Goal: Task Accomplishment & Management: Use online tool/utility

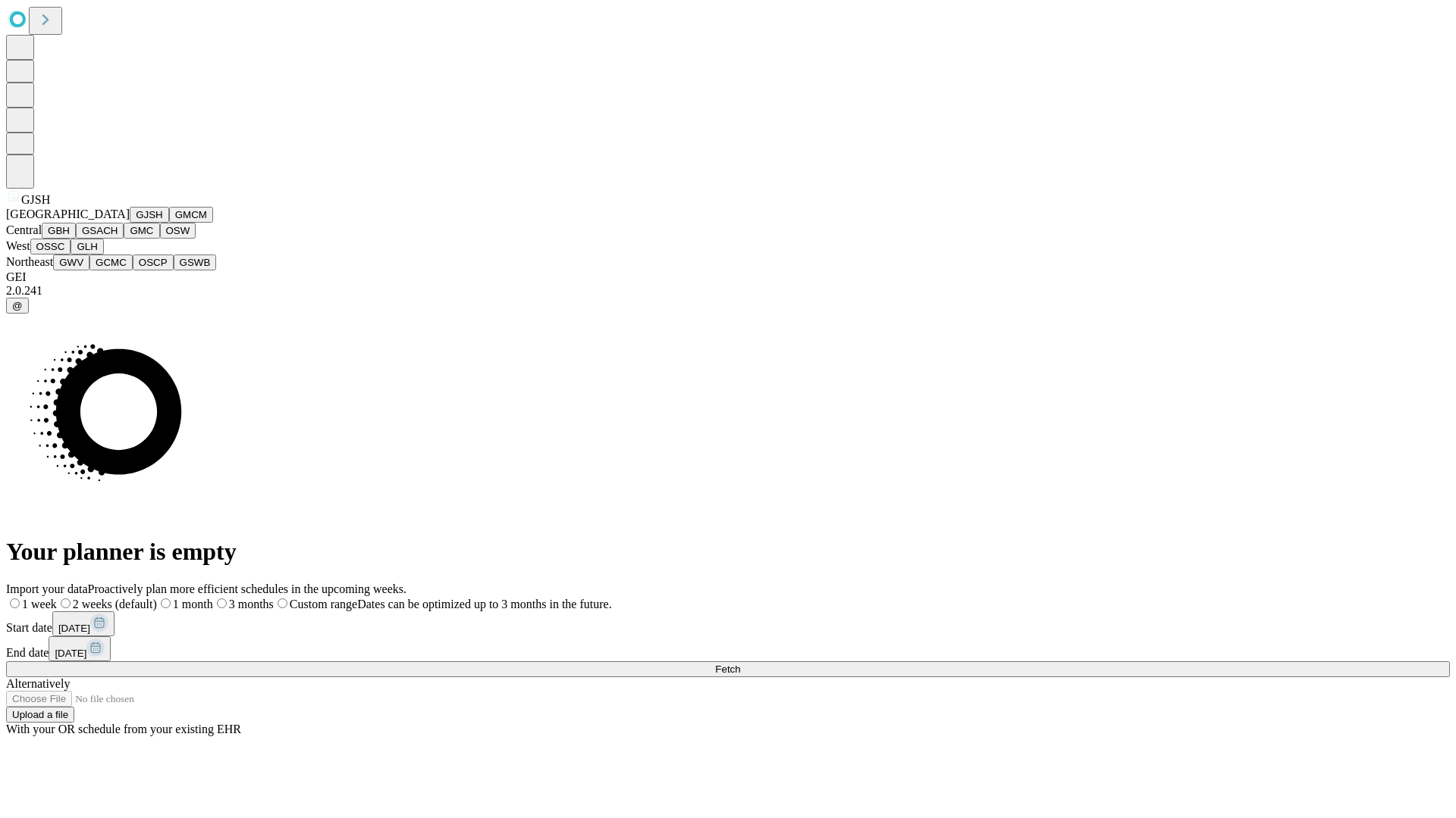
click at [129, 223] on button "GJSH" at bounding box center [149, 214] width 40 height 15
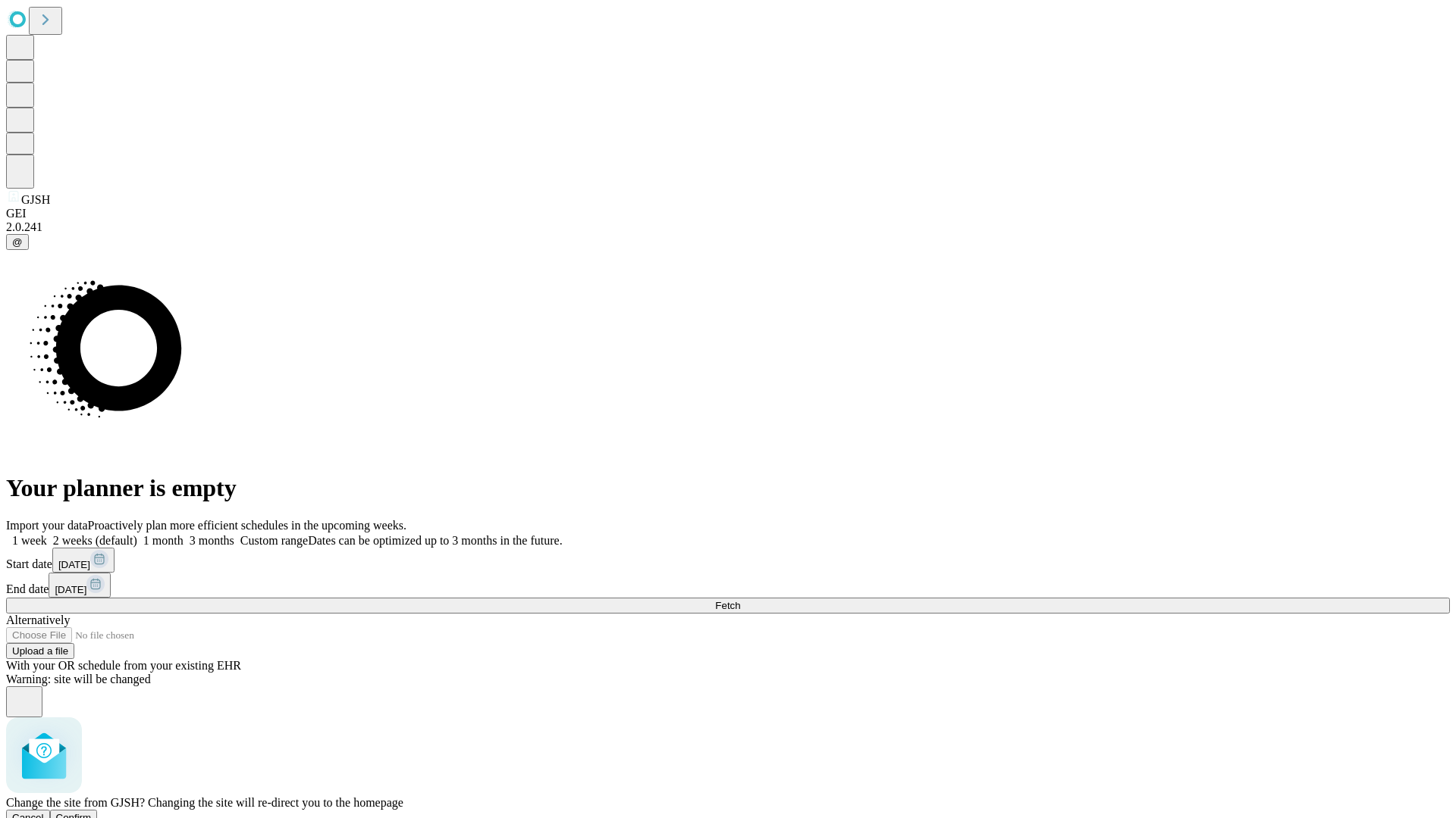
click at [92, 812] on span "Confirm" at bounding box center [73, 818] width 36 height 12
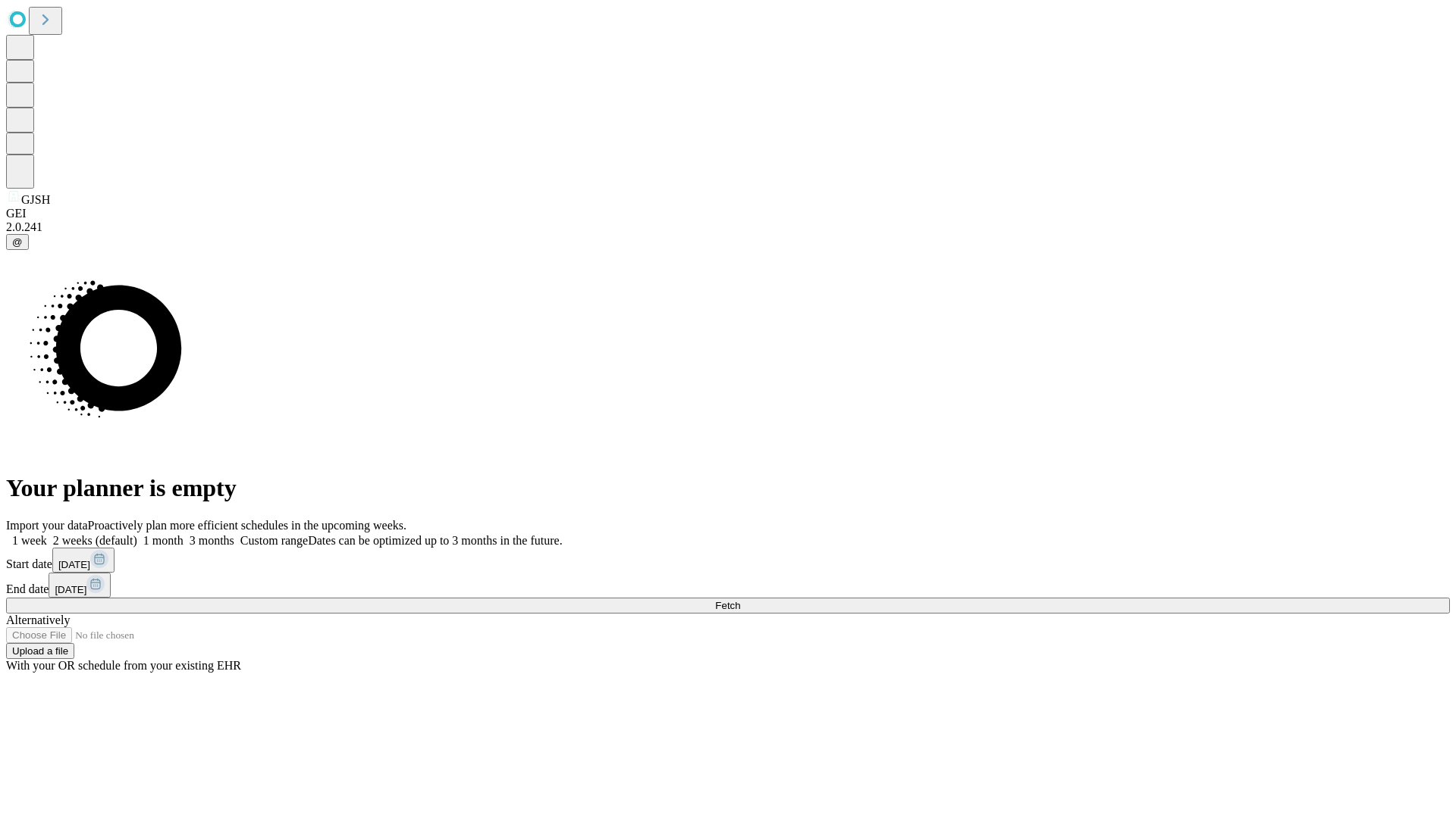
click at [137, 534] on label "2 weeks (default)" at bounding box center [92, 540] width 90 height 13
click at [740, 600] on span "Fetch" at bounding box center [728, 606] width 25 height 12
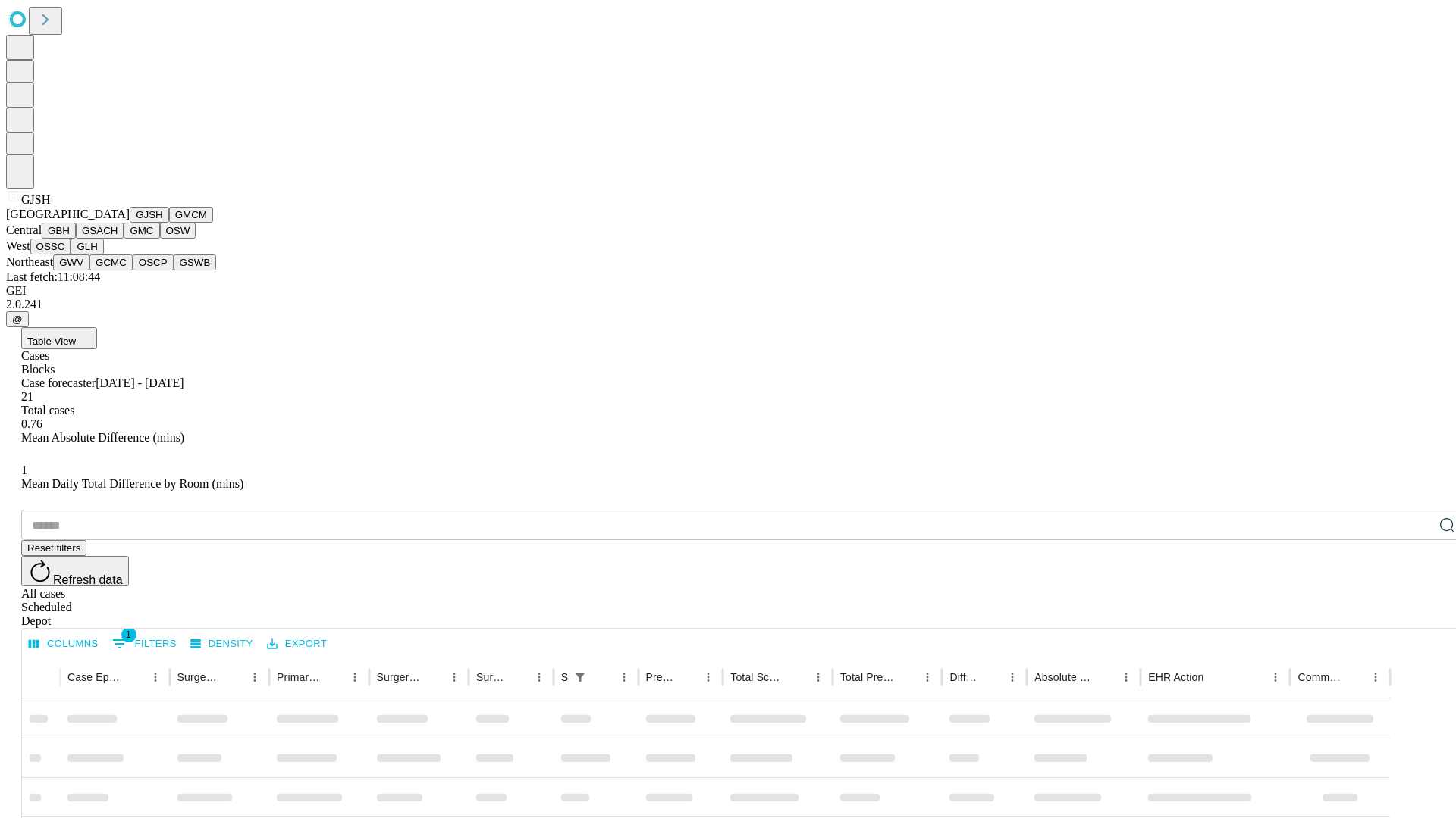
click at [169, 223] on button "GMCM" at bounding box center [191, 214] width 44 height 15
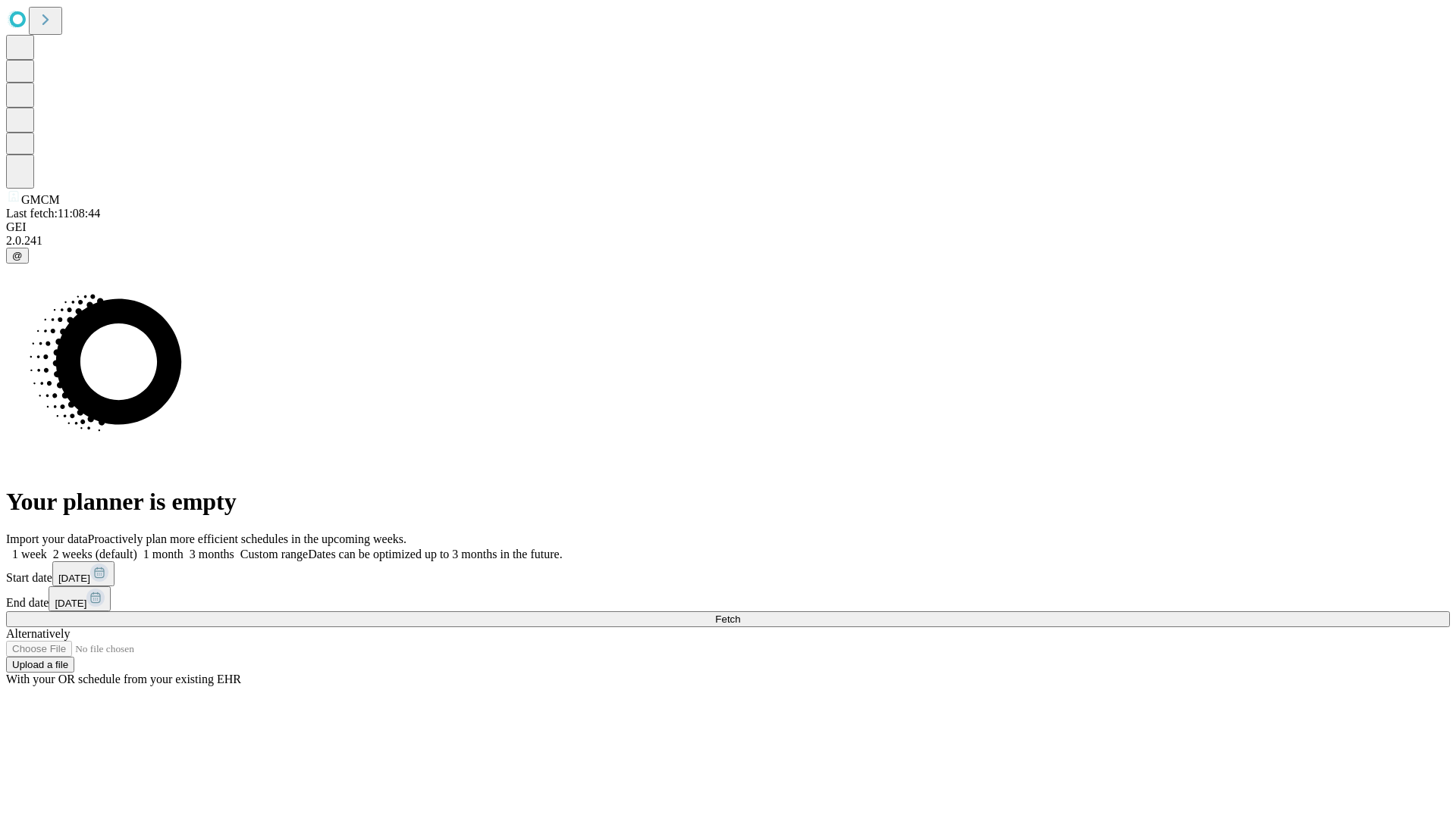
click at [137, 548] on label "2 weeks (default)" at bounding box center [92, 553] width 90 height 13
click at [740, 614] on span "Fetch" at bounding box center [728, 620] width 25 height 12
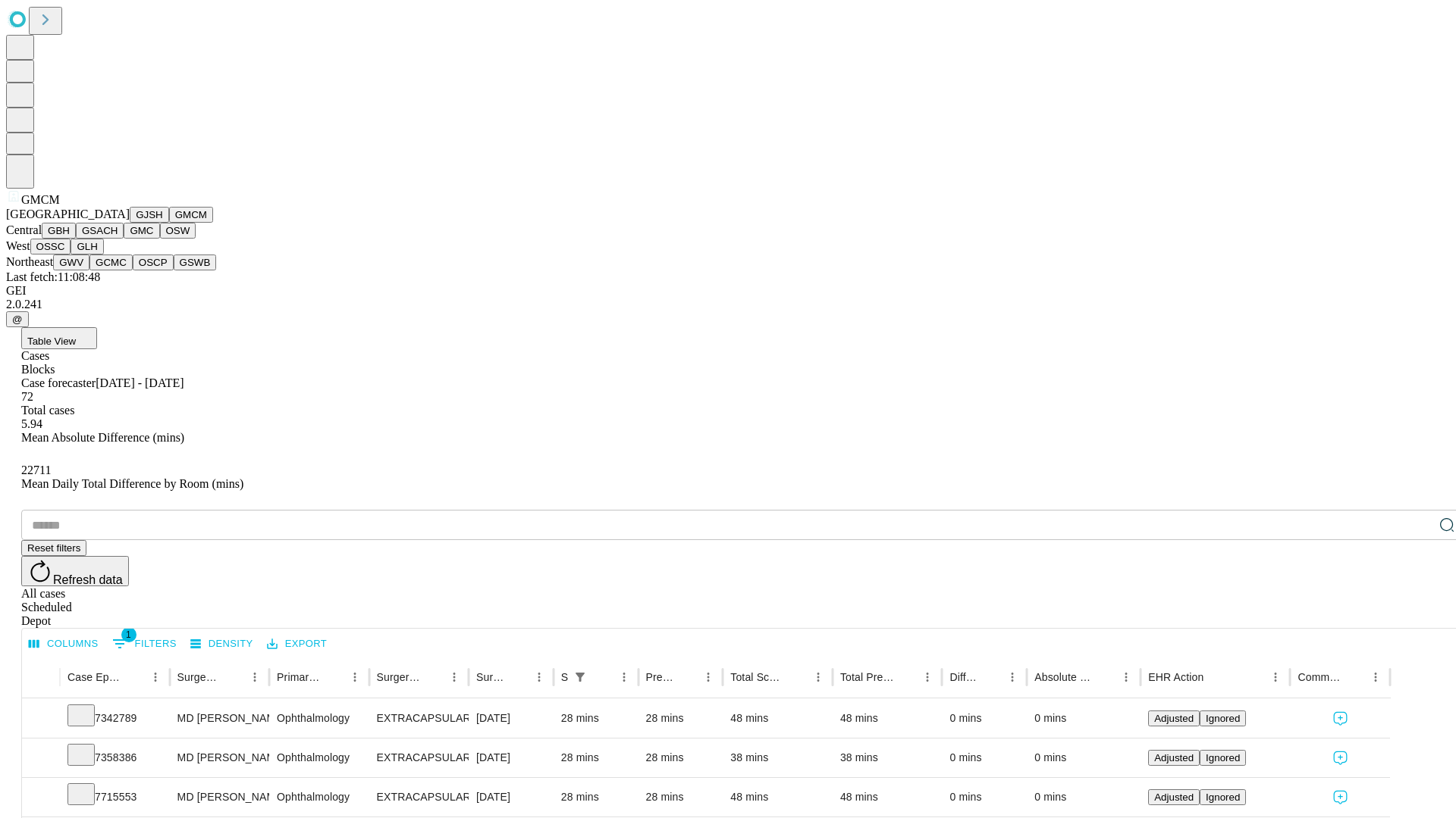
click at [75, 239] on button "GBH" at bounding box center [58, 231] width 34 height 15
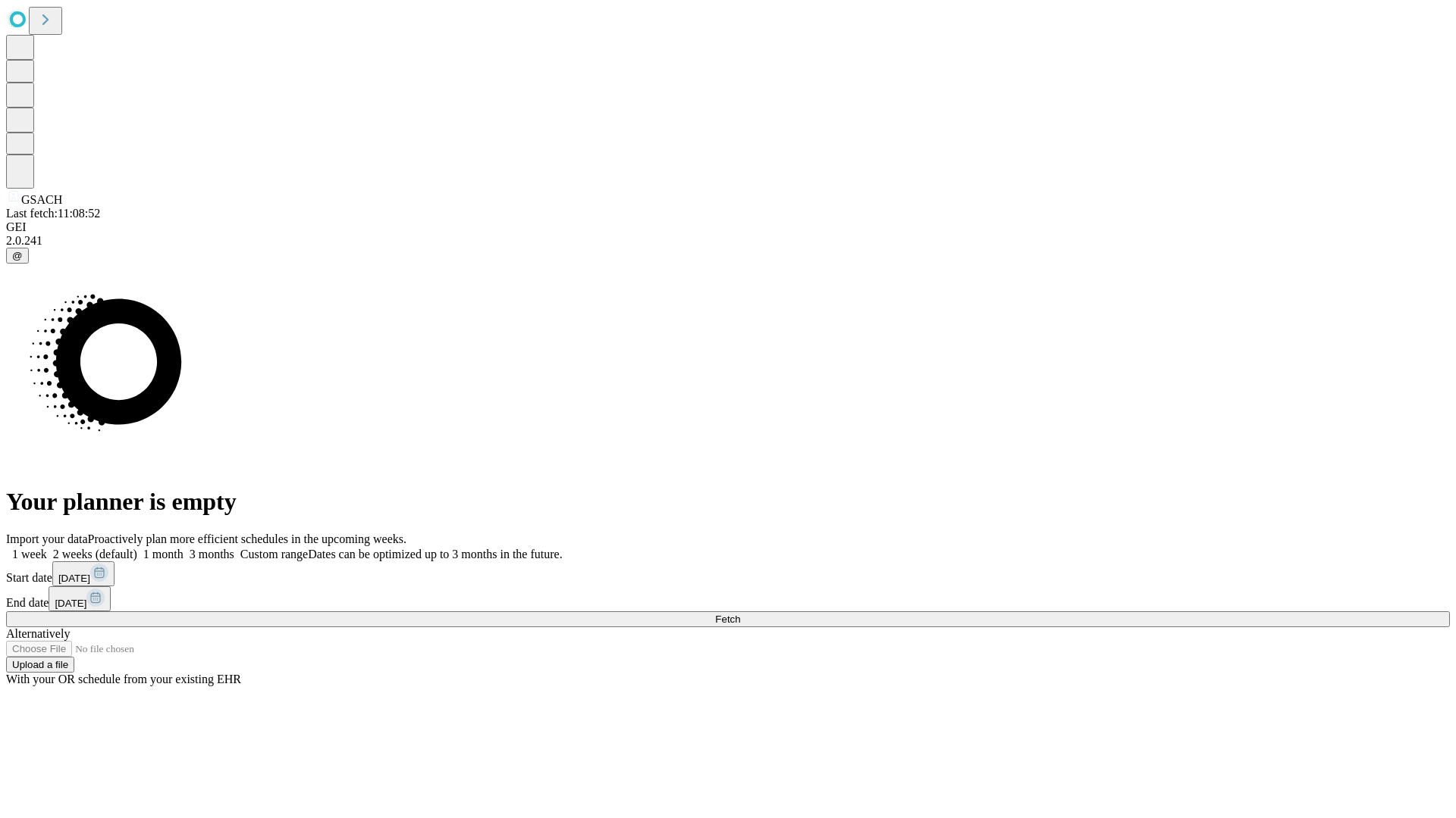
click at [137, 548] on label "2 weeks (default)" at bounding box center [92, 553] width 90 height 13
click at [740, 614] on span "Fetch" at bounding box center [728, 620] width 25 height 12
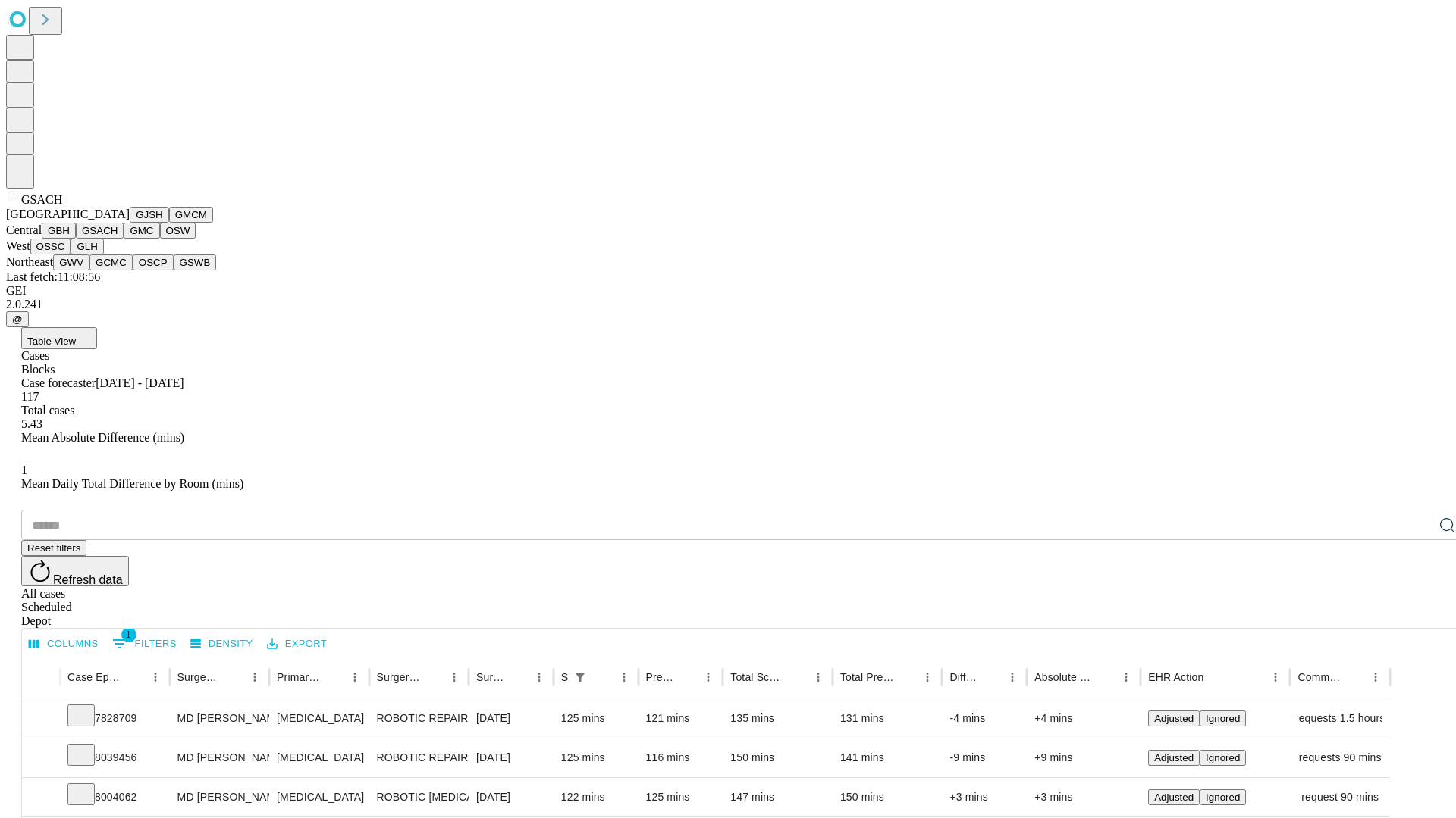
click at [124, 239] on button "GMC" at bounding box center [141, 231] width 36 height 15
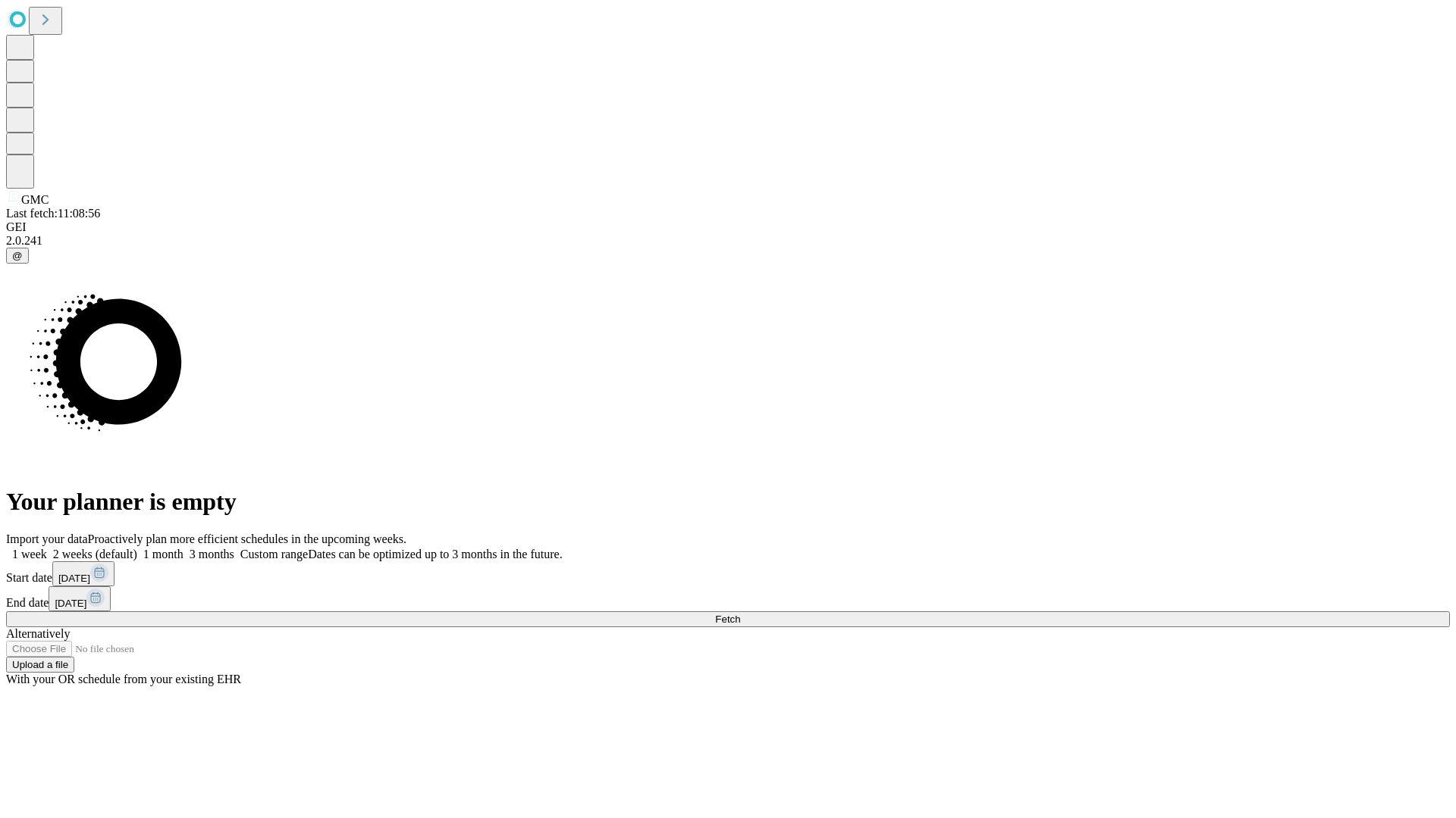
click at [137, 548] on label "2 weeks (default)" at bounding box center [92, 553] width 90 height 13
click at [740, 614] on span "Fetch" at bounding box center [728, 620] width 25 height 12
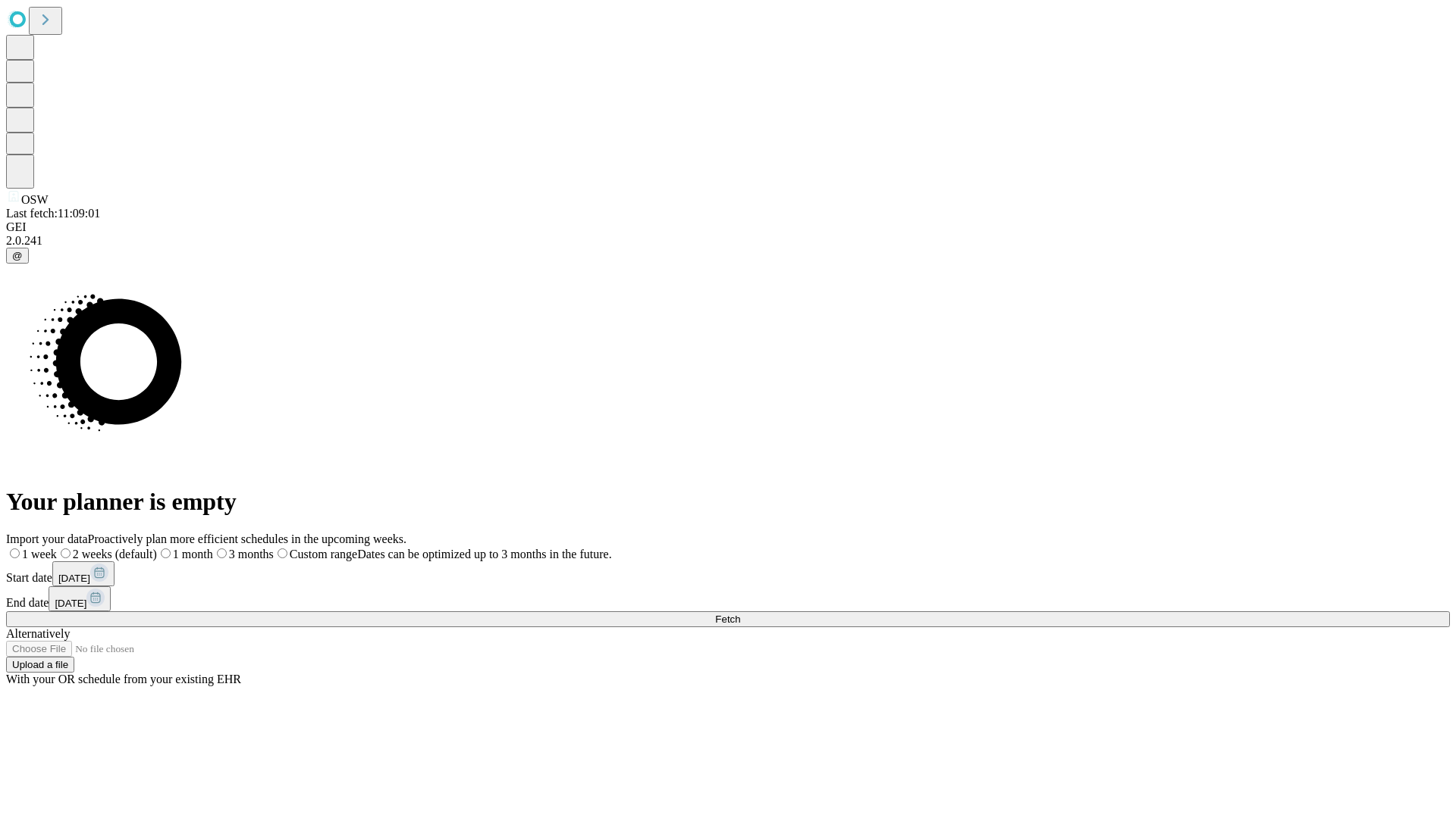
click at [740, 614] on span "Fetch" at bounding box center [728, 620] width 25 height 12
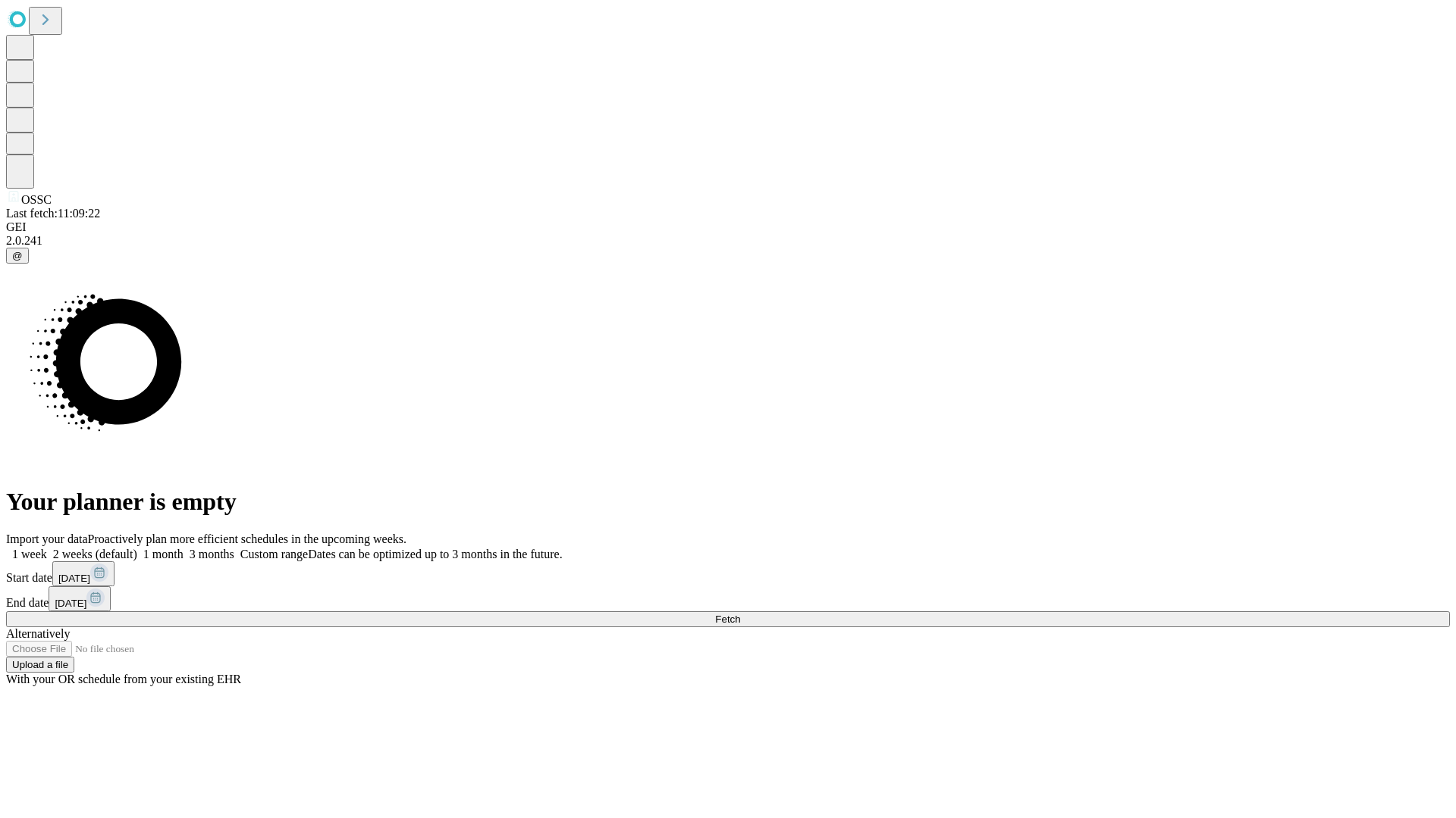
click at [137, 548] on label "2 weeks (default)" at bounding box center [92, 553] width 90 height 13
click at [740, 614] on span "Fetch" at bounding box center [728, 620] width 25 height 12
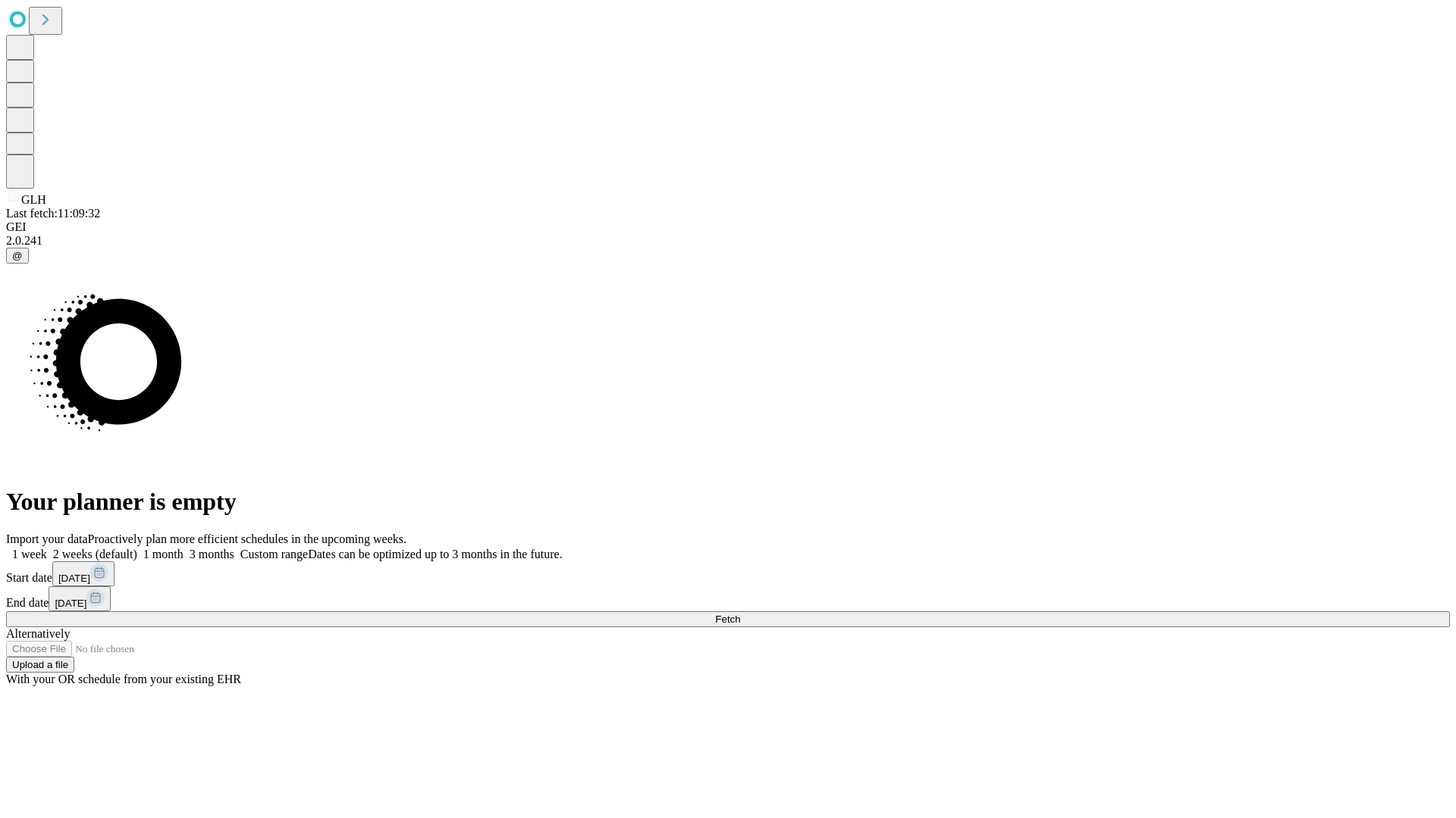
click at [137, 548] on label "2 weeks (default)" at bounding box center [92, 553] width 90 height 13
click at [740, 614] on span "Fetch" at bounding box center [728, 620] width 25 height 12
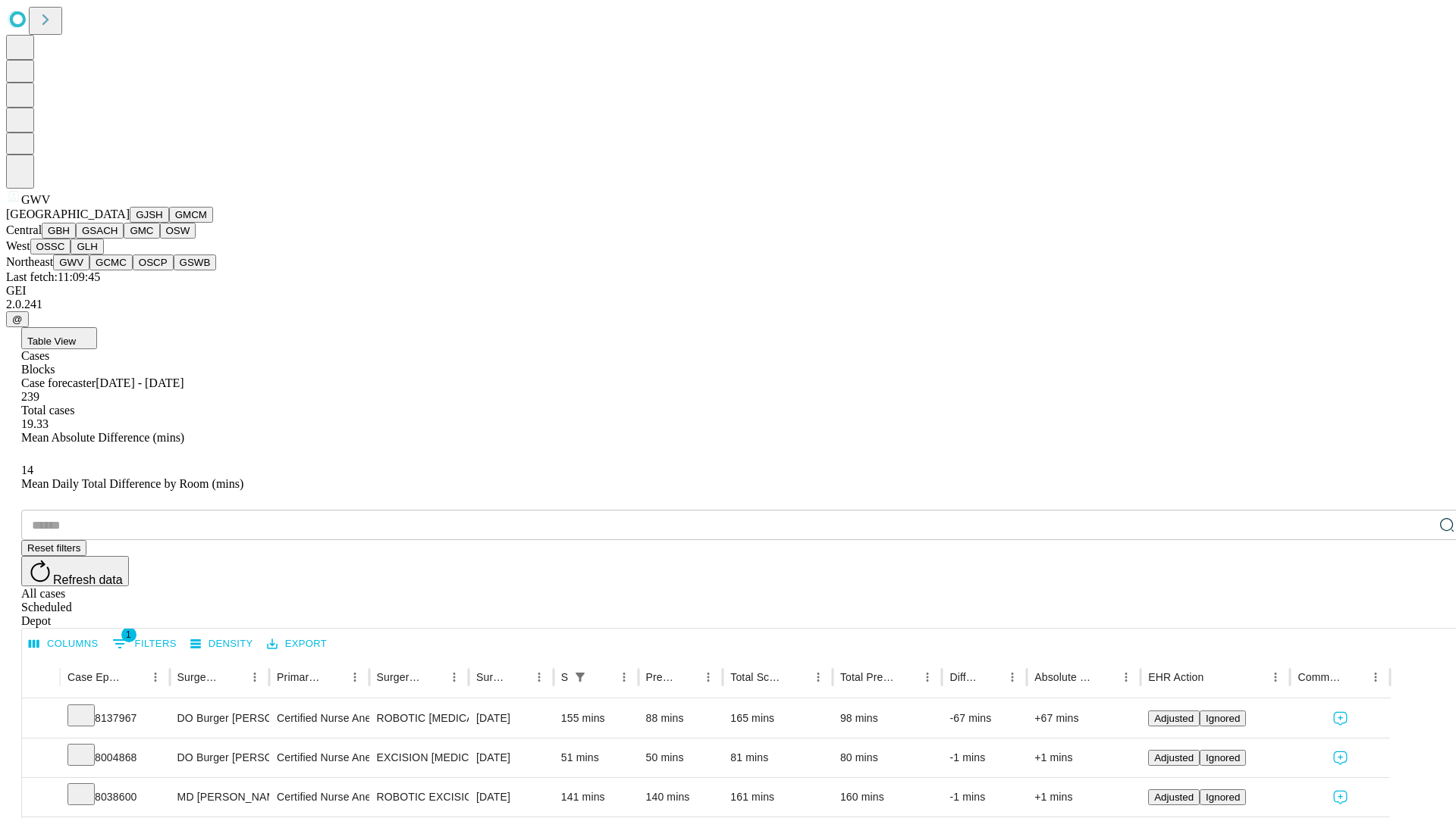
click at [118, 270] on button "GCMC" at bounding box center [111, 263] width 43 height 15
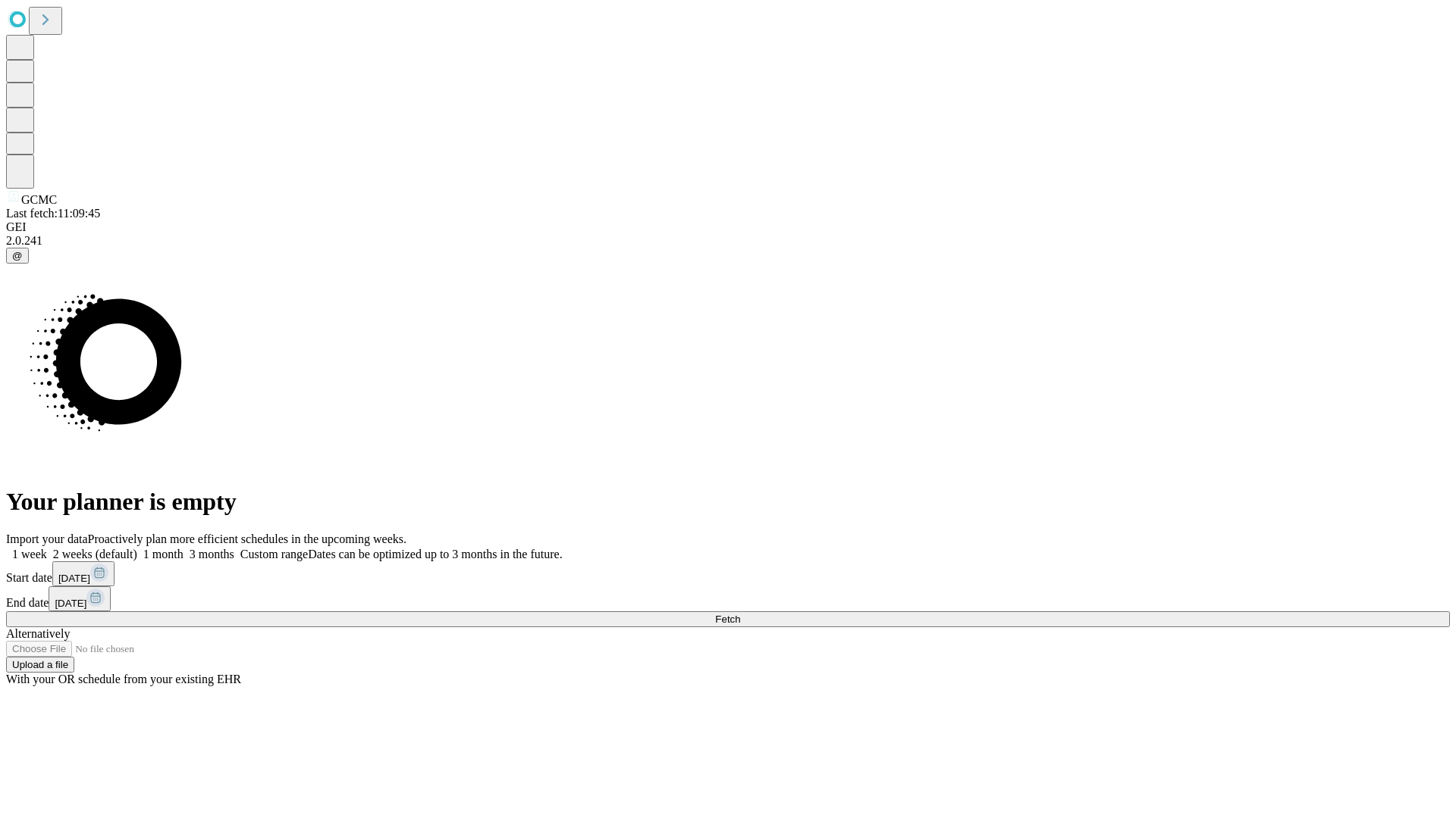
click at [137, 548] on label "2 weeks (default)" at bounding box center [92, 553] width 90 height 13
click at [740, 614] on span "Fetch" at bounding box center [728, 620] width 25 height 12
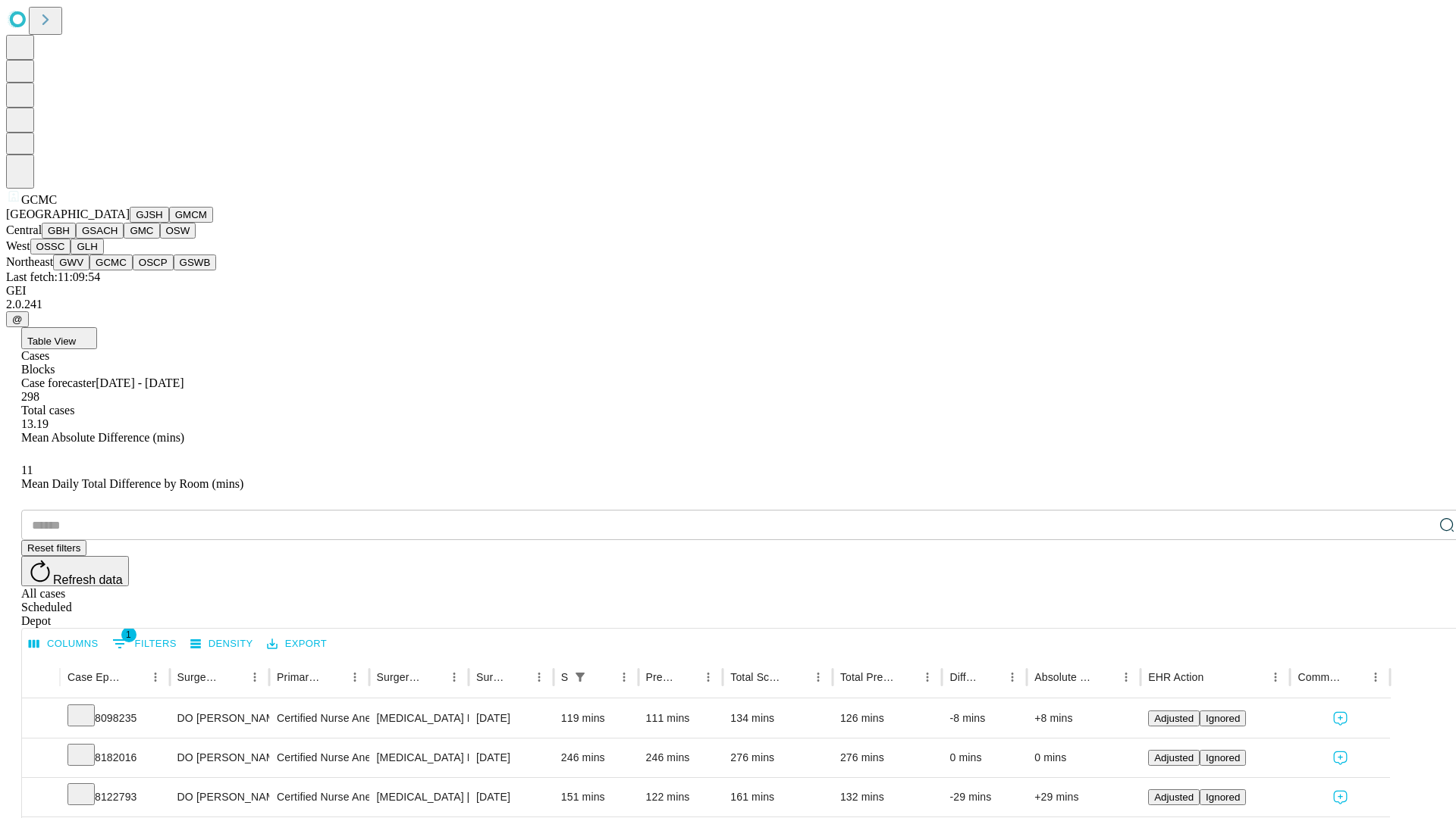
click at [132, 270] on button "OSCP" at bounding box center [153, 263] width 41 height 15
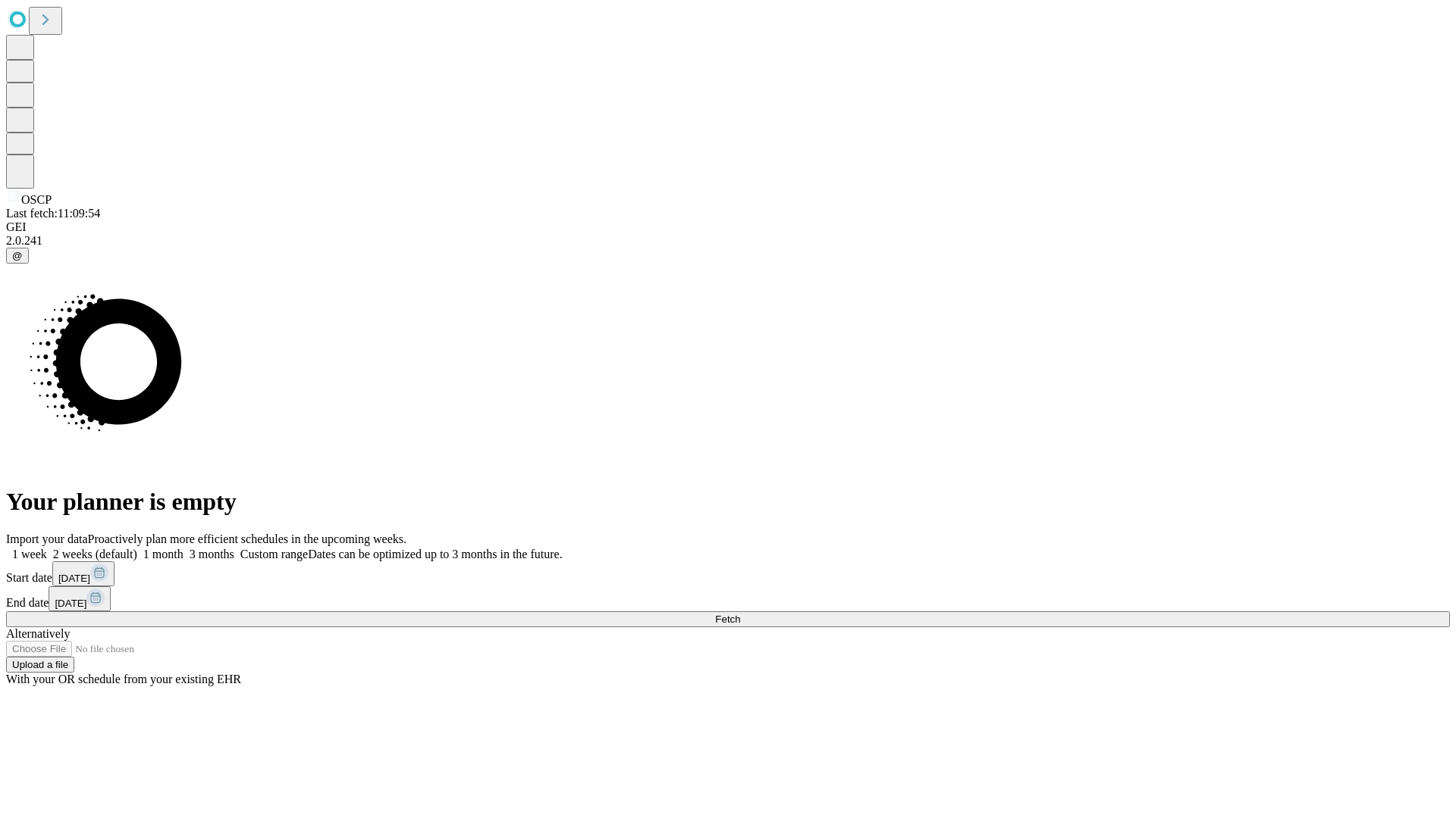
click at [137, 548] on label "2 weeks (default)" at bounding box center [92, 553] width 90 height 13
click at [740, 614] on span "Fetch" at bounding box center [728, 620] width 25 height 12
